Goal: Task Accomplishment & Management: Use online tool/utility

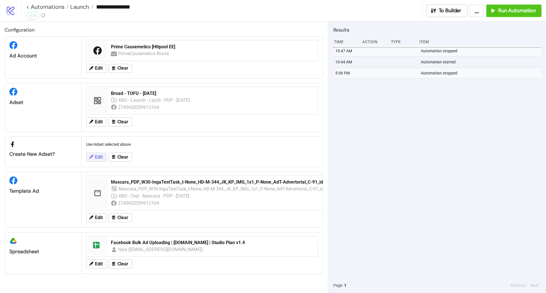
click at [96, 156] on span "Edit" at bounding box center [99, 157] width 8 height 5
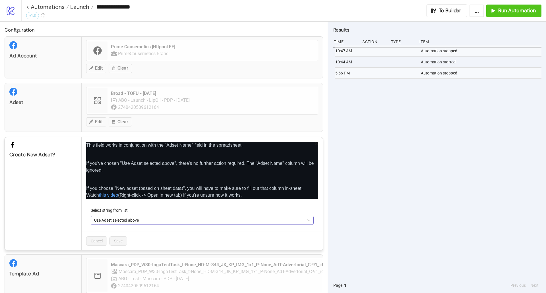
click at [122, 219] on span "Use Adset selected above" at bounding box center [202, 220] width 216 height 9
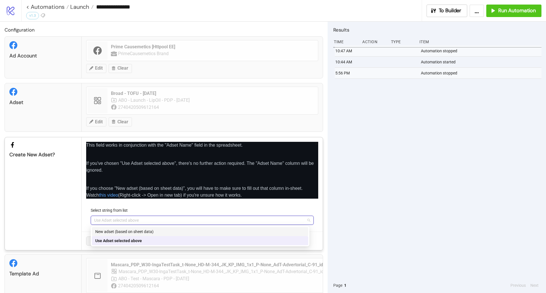
click at [117, 230] on div "New adset (based on sheet data)" at bounding box center [200, 232] width 210 height 6
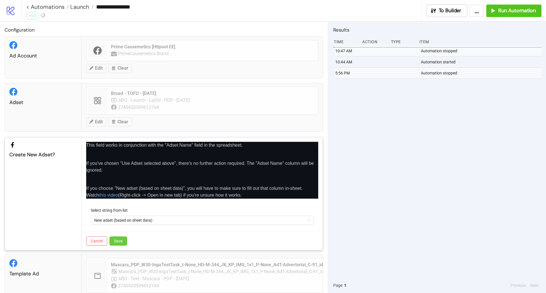
click at [116, 238] on button "Save" at bounding box center [119, 241] width 18 height 9
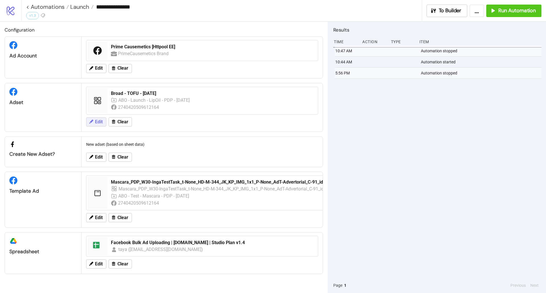
click at [104, 120] on button "Edit" at bounding box center [96, 122] width 20 height 9
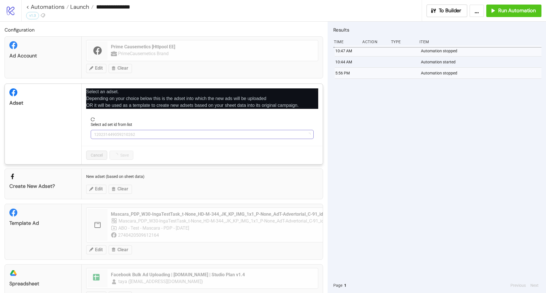
click at [127, 133] on span "120231449059210262" at bounding box center [202, 134] width 216 height 9
type input "*****"
click at [114, 176] on div "**********" at bounding box center [273, 146] width 546 height 293
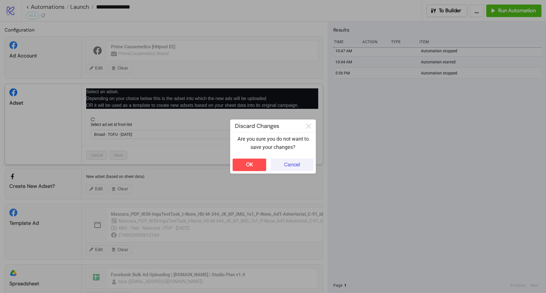
click at [298, 165] on div "Cancel" at bounding box center [292, 165] width 16 height 7
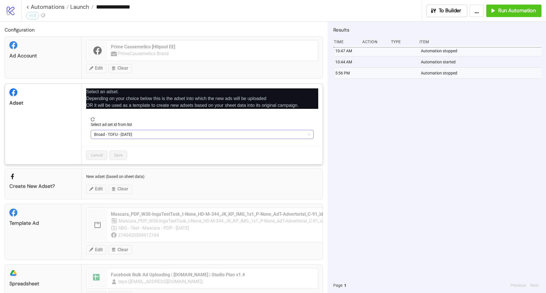
click at [146, 135] on span "Broad - TOFU - [DATE]" at bounding box center [202, 134] width 216 height 9
type input "*****"
click at [106, 175] on span "Refetch" at bounding box center [111, 176] width 14 height 5
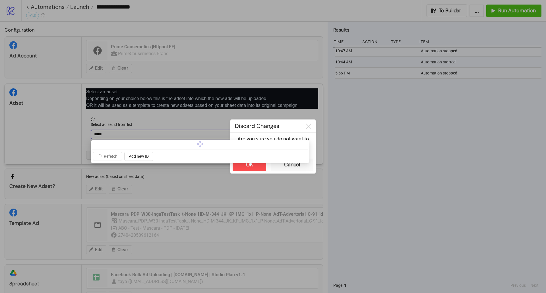
drag, startPoint x: 106, startPoint y: 175, endPoint x: 101, endPoint y: 151, distance: 25.2
click at [101, 151] on div "Refetch Add new ID" at bounding box center [200, 151] width 217 height 21
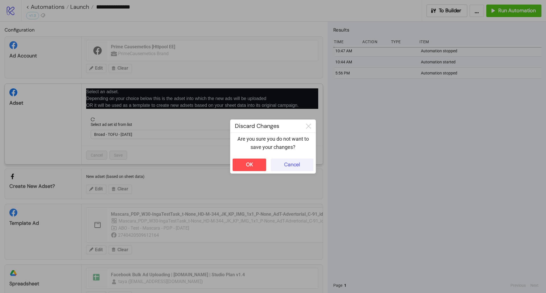
click at [296, 159] on button "Cancel" at bounding box center [292, 165] width 43 height 13
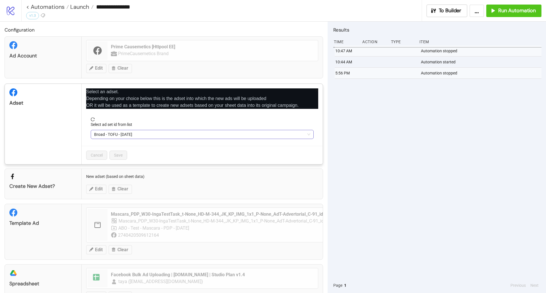
drag, startPoint x: 124, startPoint y: 123, endPoint x: 127, endPoint y: 135, distance: 12.2
click at [124, 124] on label "Select ad set id from list" at bounding box center [113, 125] width 45 height 6
click at [124, 130] on input "Select ad set id from list" at bounding box center [199, 134] width 211 height 9
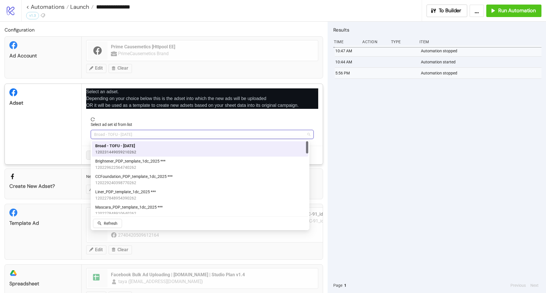
click at [127, 135] on span "Broad - TOFU - [DATE]" at bounding box center [202, 134] width 216 height 9
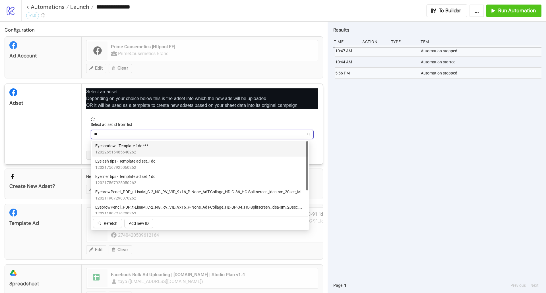
type input "***"
click at [130, 151] on span "120226515485640262" at bounding box center [121, 152] width 53 height 6
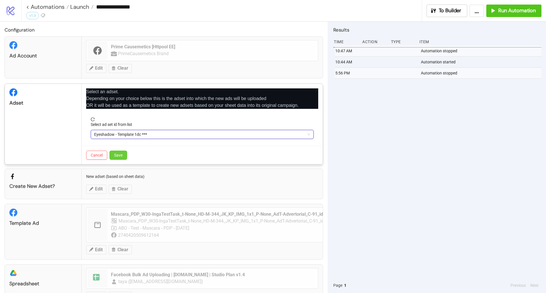
click at [117, 158] on button "Save" at bounding box center [119, 155] width 18 height 9
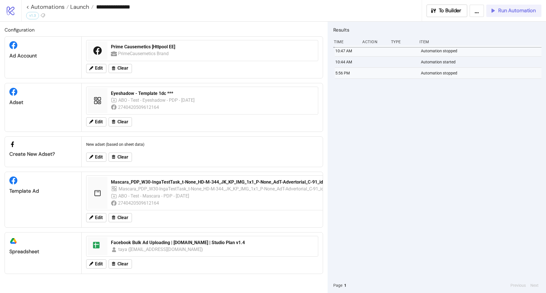
click at [530, 14] on button "Run Automation" at bounding box center [514, 11] width 55 height 13
